Goal: Task Accomplishment & Management: Manage account settings

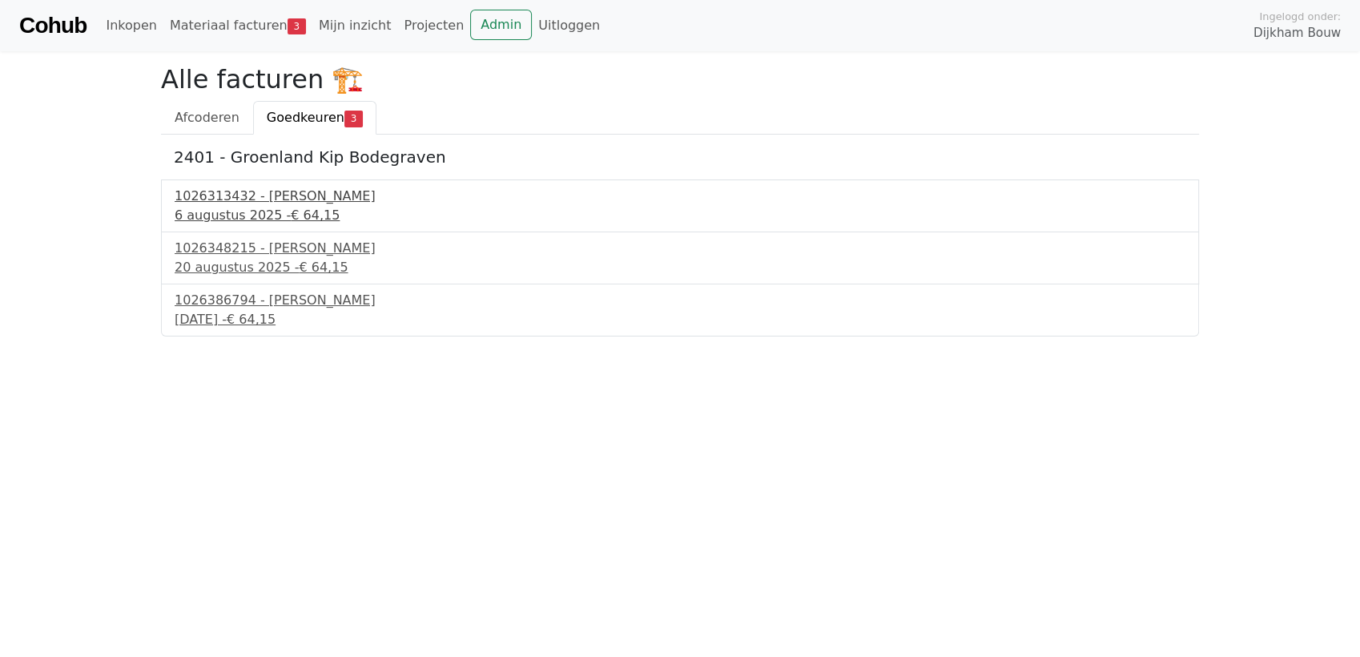
click at [297, 198] on div "1026313432 - Boels Verhuur" at bounding box center [680, 196] width 1011 height 19
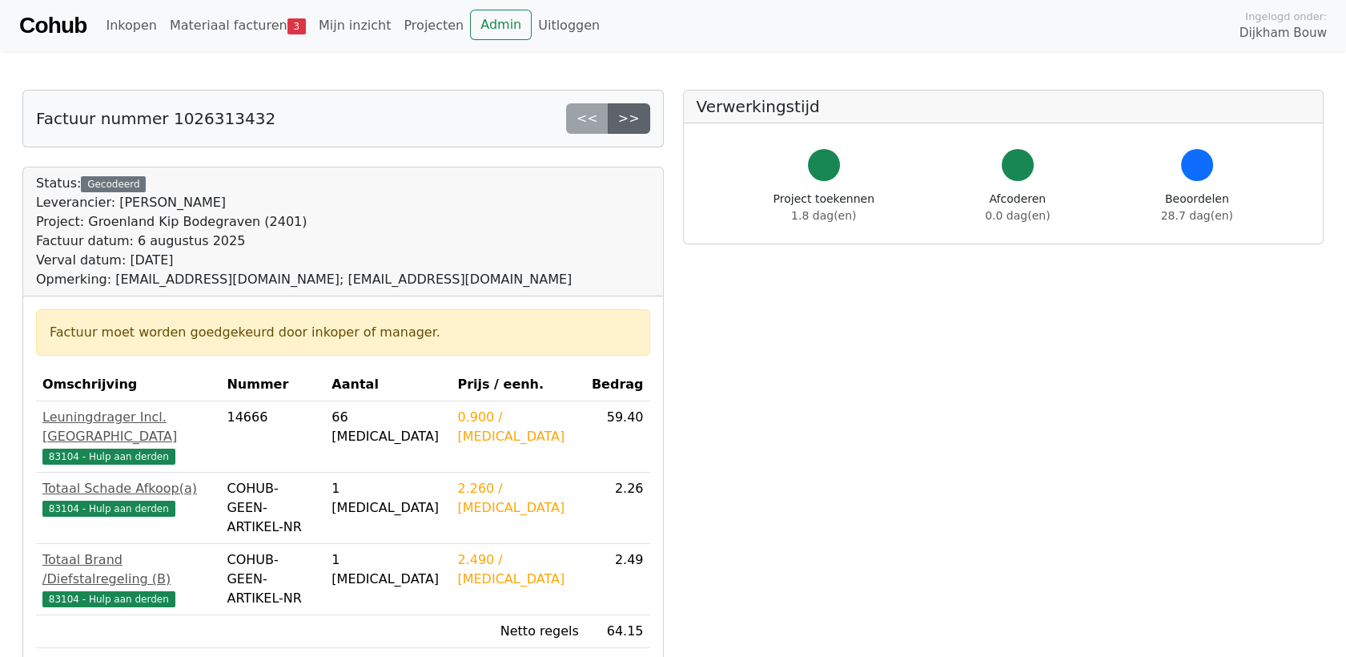
click at [644, 116] on link ">>" at bounding box center [629, 118] width 42 height 30
click at [642, 119] on link ">>" at bounding box center [629, 118] width 42 height 30
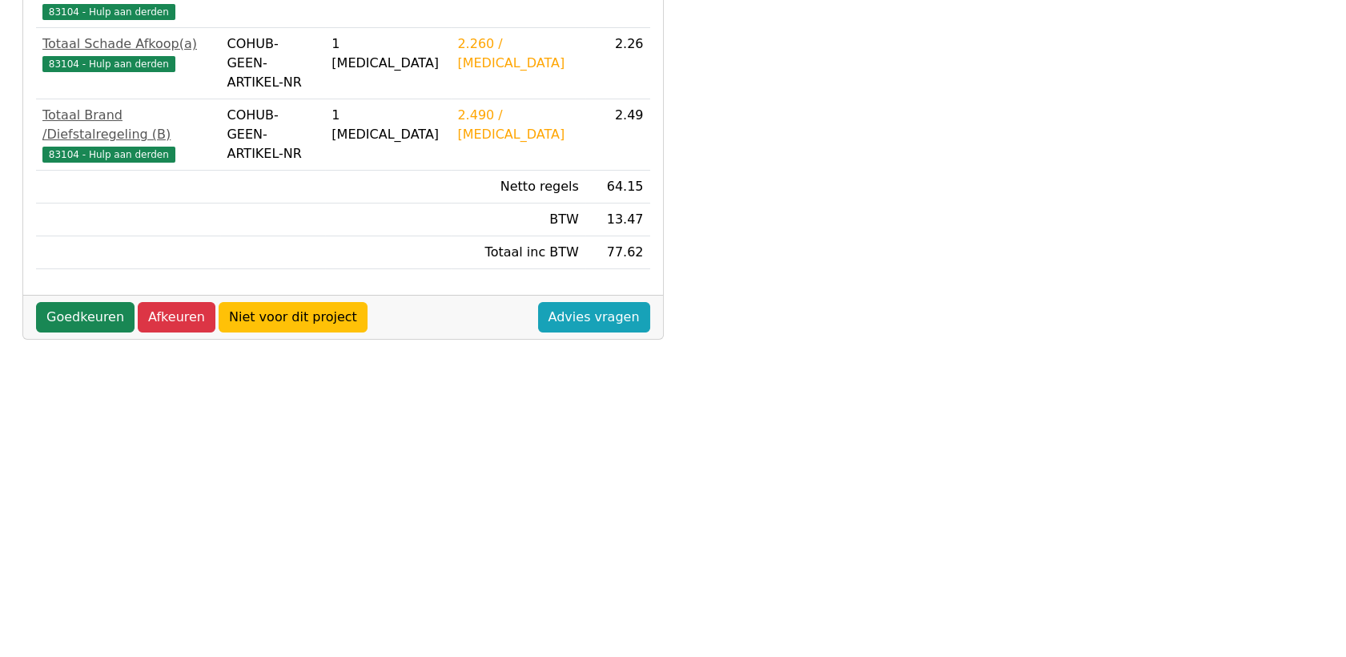
scroll to position [356, 0]
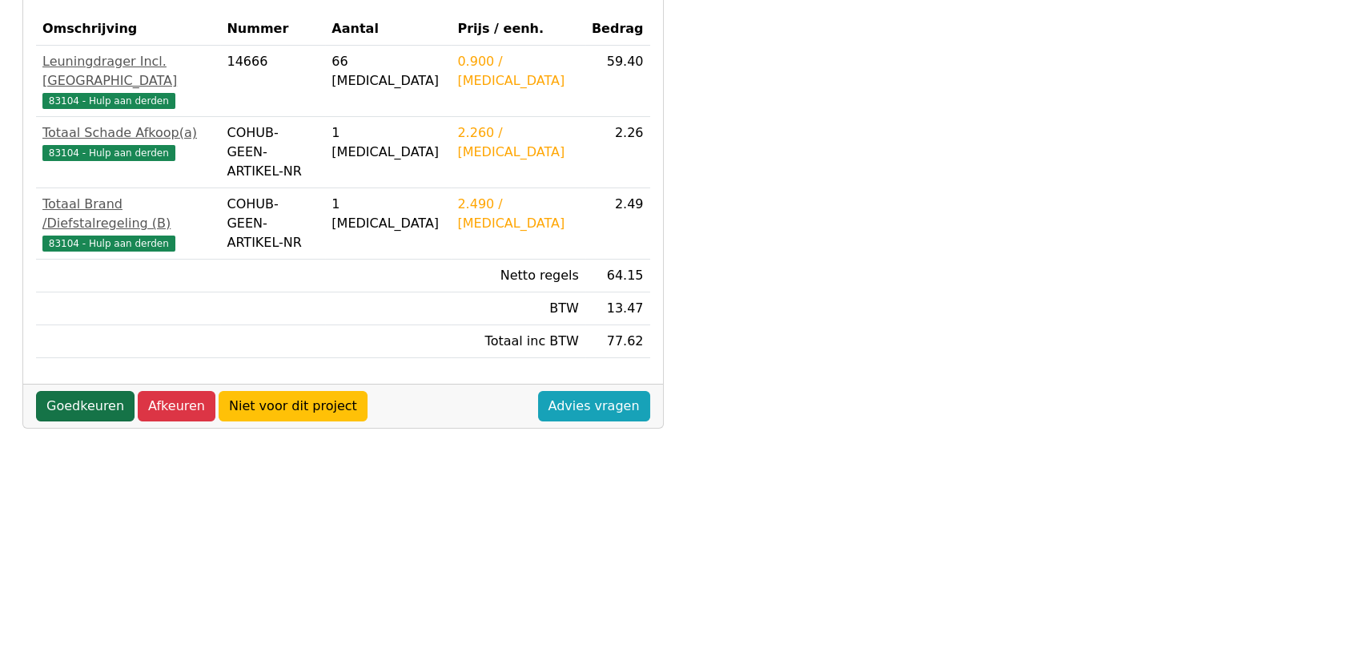
click at [77, 391] on link "Goedkeuren" at bounding box center [85, 406] width 99 height 30
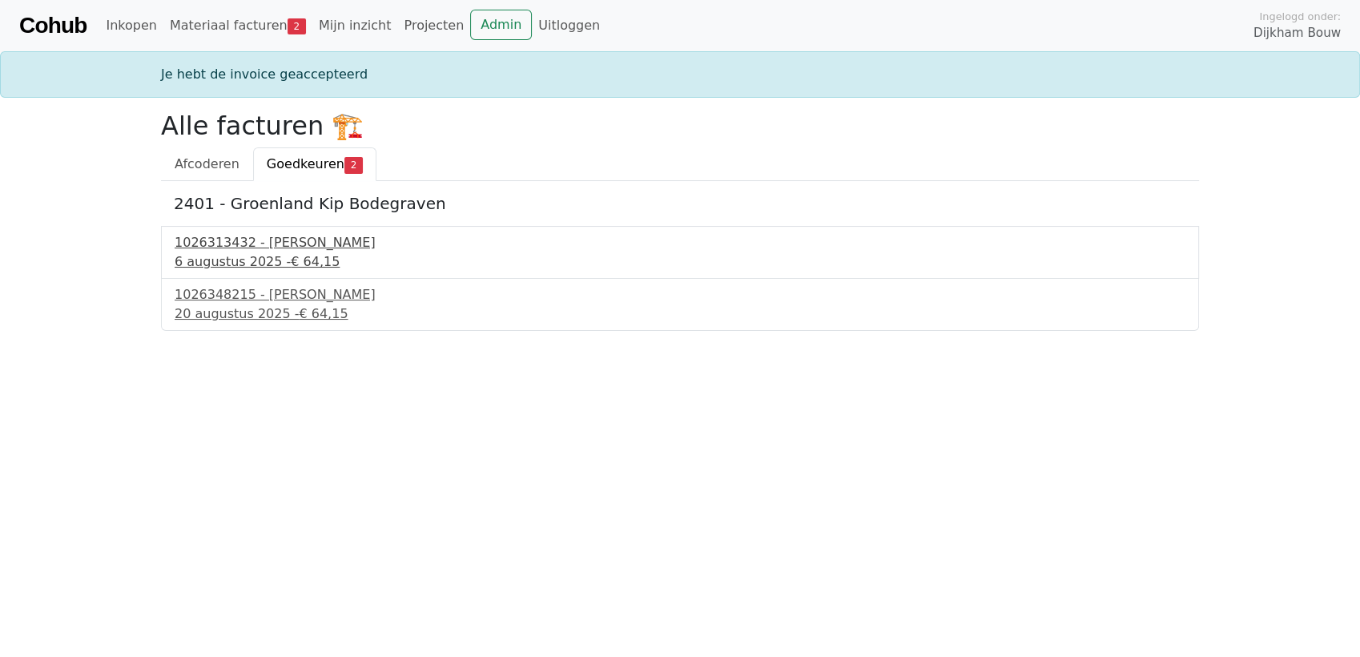
click at [286, 235] on div "1026313432 - Boels Verhuur" at bounding box center [680, 242] width 1011 height 19
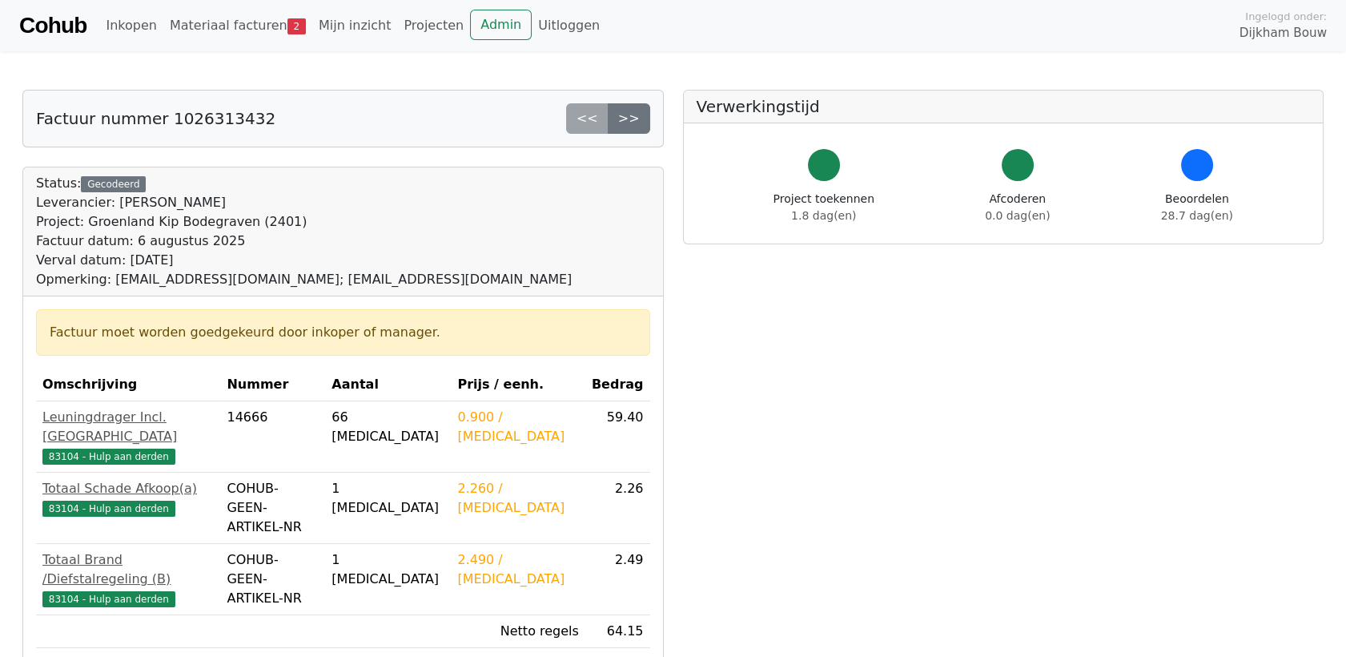
scroll to position [530, 0]
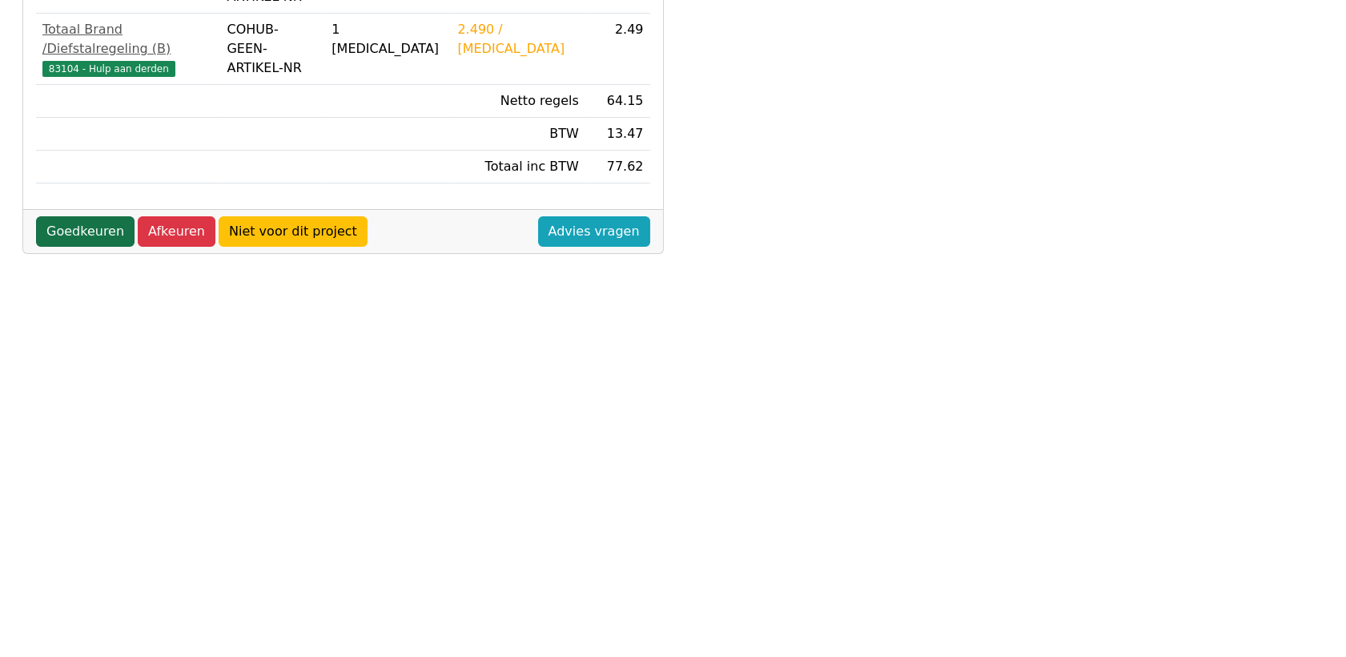
click at [78, 216] on link "Goedkeuren" at bounding box center [85, 231] width 99 height 30
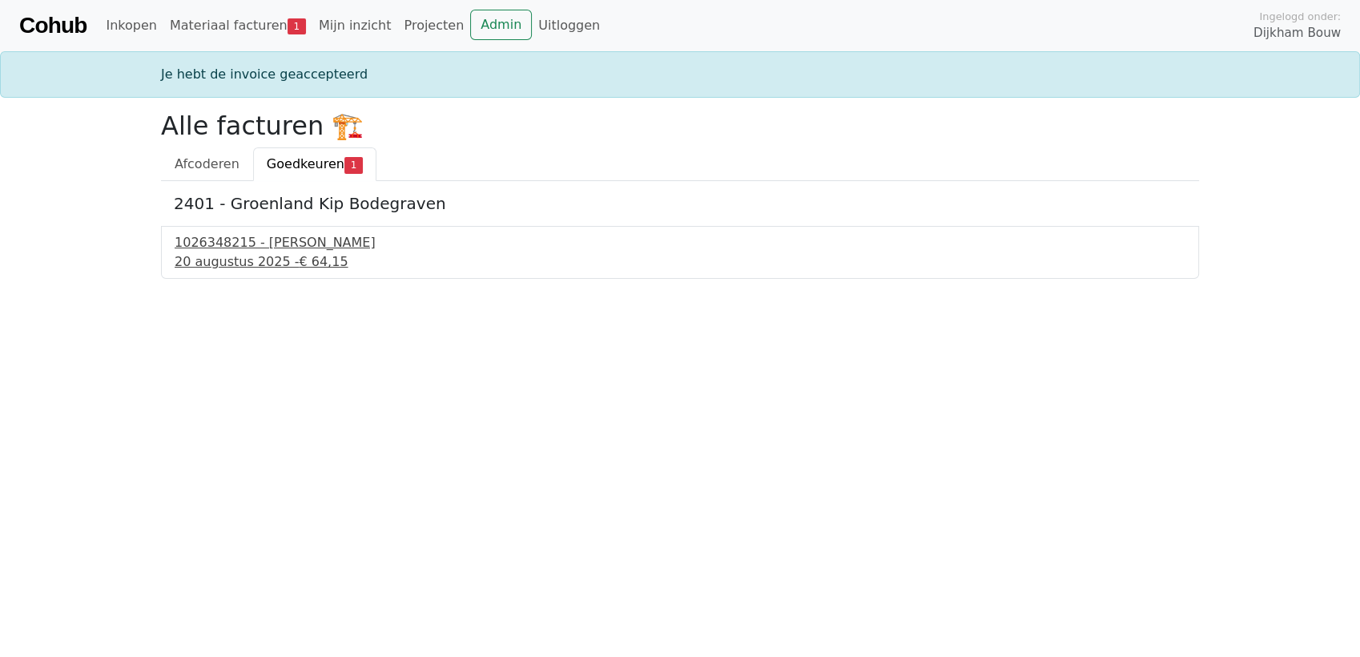
click at [252, 247] on div "1026348215 - [PERSON_NAME]" at bounding box center [680, 242] width 1011 height 19
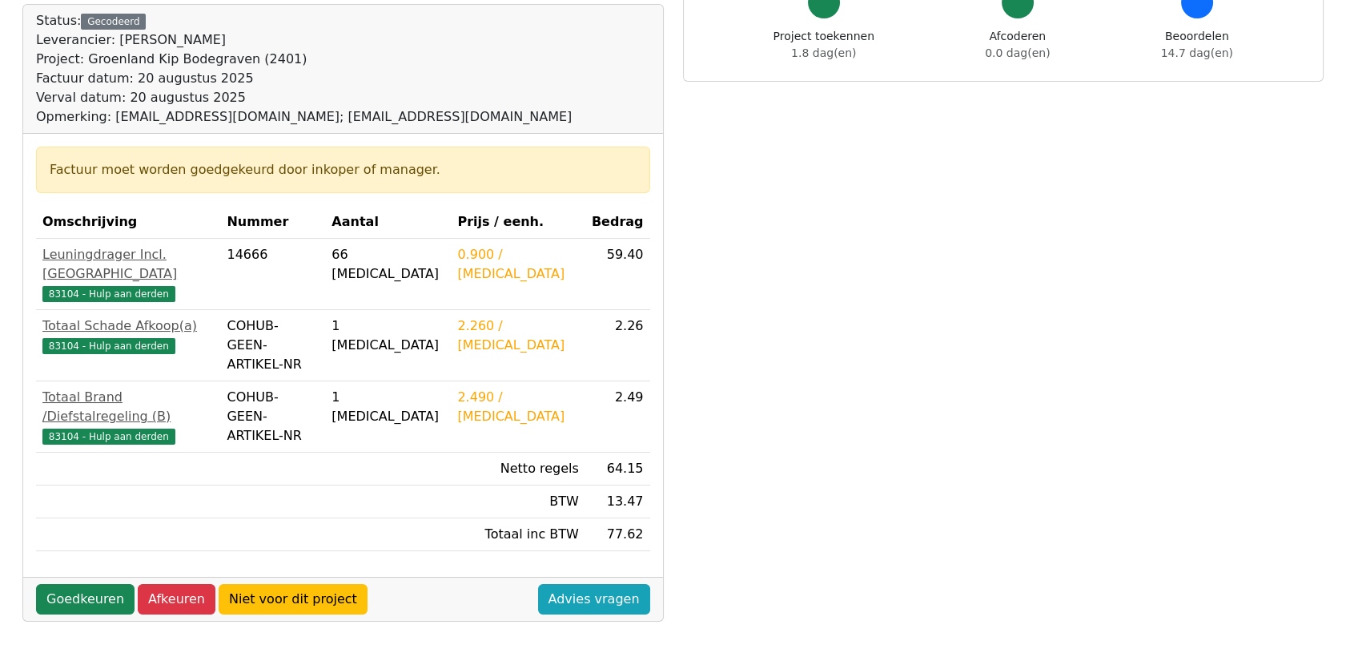
scroll to position [267, 0]
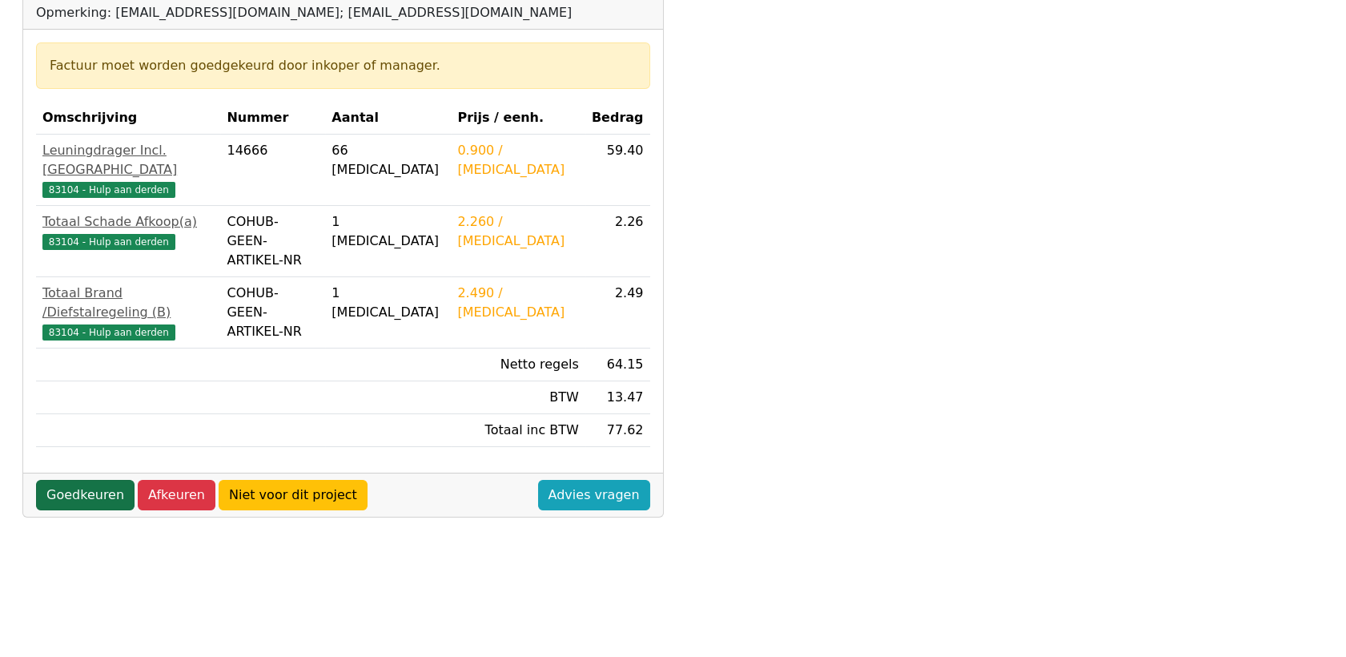
click at [67, 480] on link "Goedkeuren" at bounding box center [85, 495] width 99 height 30
